Goal: Task Accomplishment & Management: Manage account settings

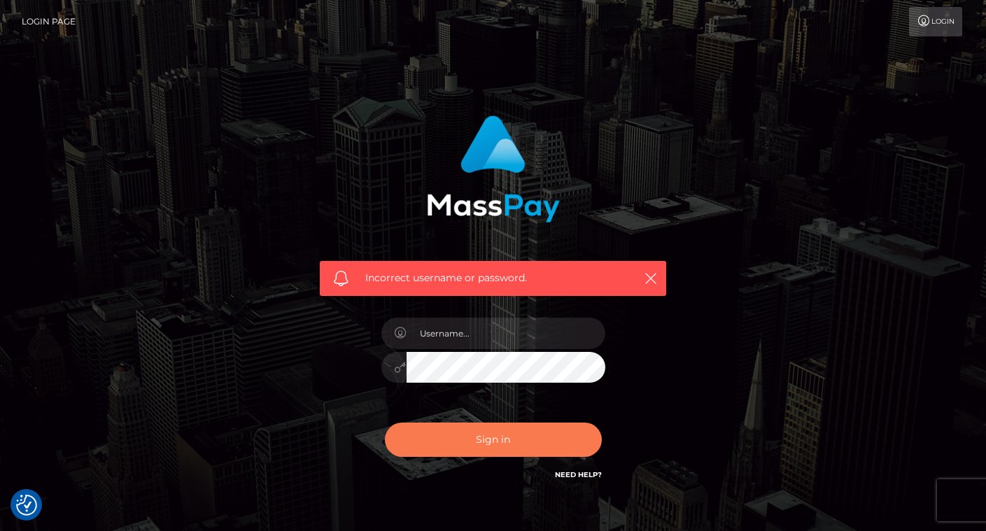
scroll to position [81, 0]
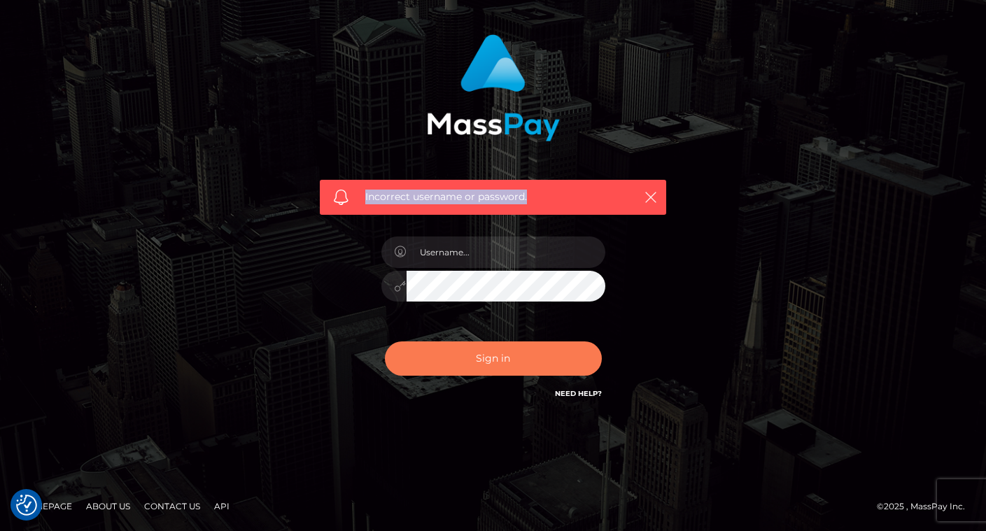
click at [555, 350] on button "Sign in" at bounding box center [493, 359] width 217 height 34
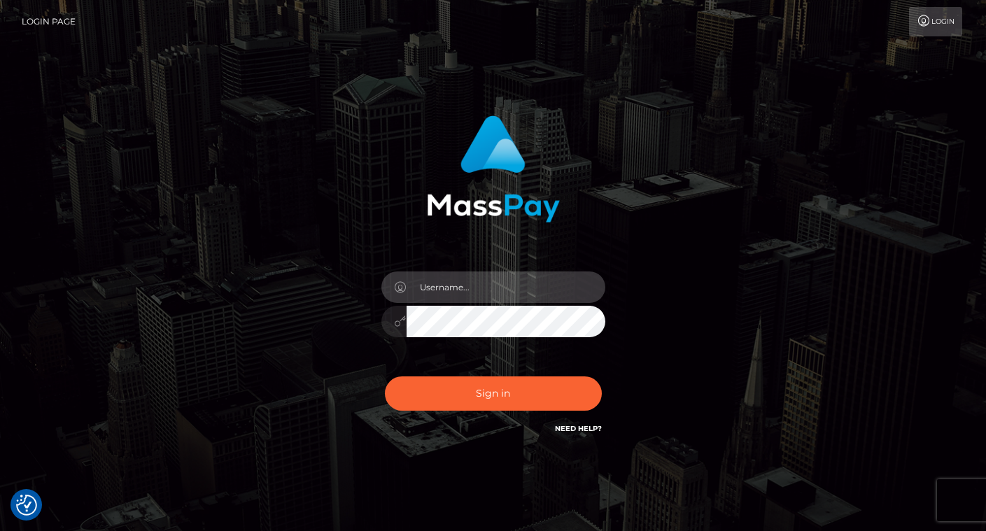
click at [484, 285] on input "text" at bounding box center [506, 287] width 199 height 31
type input "[EMAIL_ADDRESS][DOMAIN_NAME]"
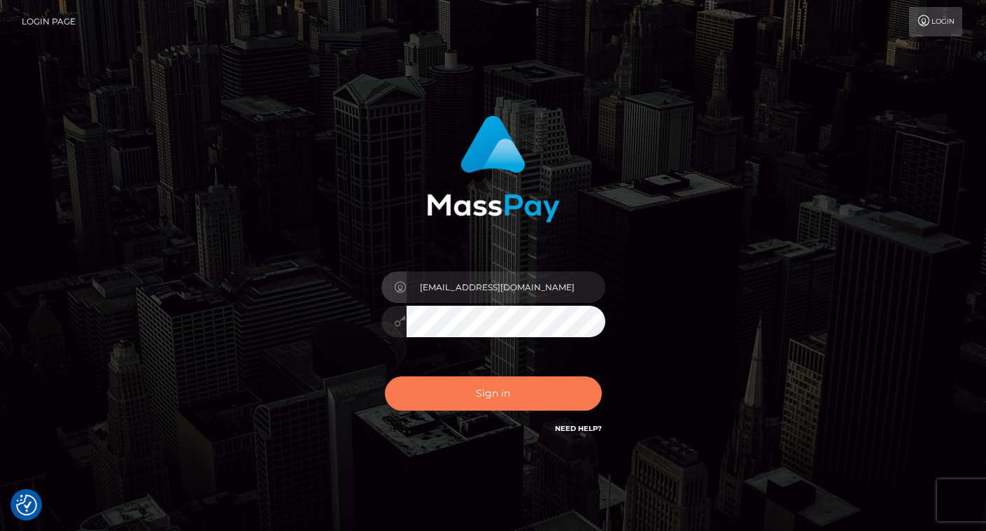
click at [493, 384] on button "Sign in" at bounding box center [493, 394] width 217 height 34
